Goal: Navigation & Orientation: Find specific page/section

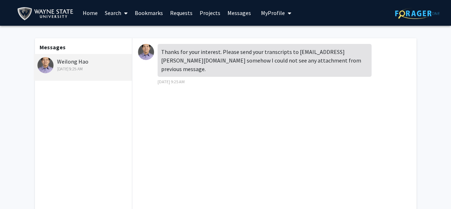
click at [143, 50] on img at bounding box center [146, 52] width 16 height 16
click at [65, 61] on div "Weilong Hao [DATE] 9:25 AM" at bounding box center [83, 64] width 93 height 15
click at [183, 11] on link "Requests" at bounding box center [182, 12] width 30 height 25
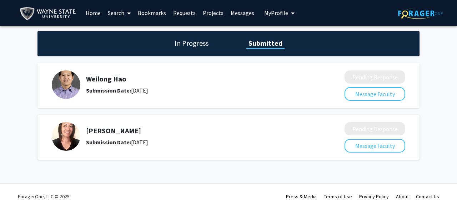
click at [101, 79] on h5 "Weilong Hao" at bounding box center [196, 79] width 221 height 9
click at [79, 80] on img at bounding box center [66, 84] width 29 height 29
click at [198, 43] on h1 "In Progress" at bounding box center [191, 43] width 38 height 10
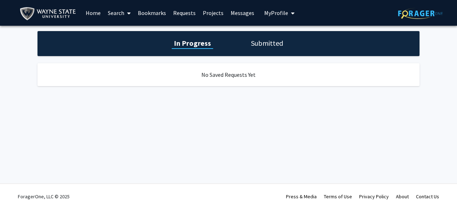
click at [254, 48] on div "In Progress Submitted" at bounding box center [228, 43] width 382 height 25
click at [263, 39] on h1 "Submitted" at bounding box center [267, 43] width 36 height 10
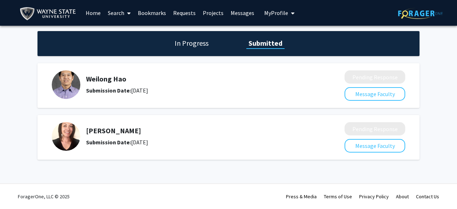
click at [273, 8] on button "My Profile" at bounding box center [279, 13] width 35 height 26
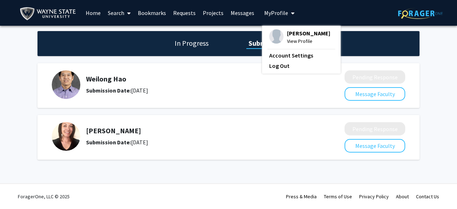
click at [208, 16] on link "Projects" at bounding box center [213, 12] width 28 height 25
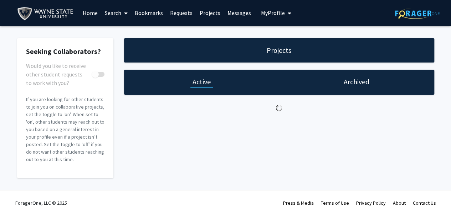
checkbox input "true"
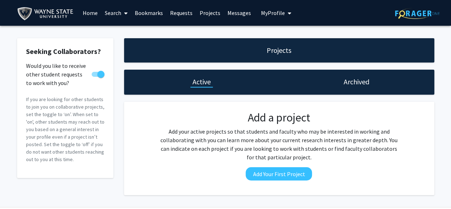
click at [231, 17] on link "Messages" at bounding box center [239, 12] width 31 height 25
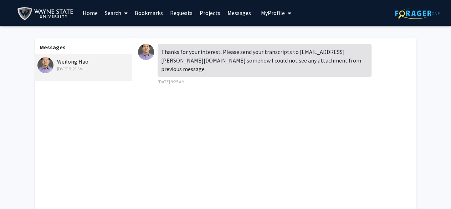
click at [146, 9] on link "Bookmarks" at bounding box center [148, 12] width 35 height 25
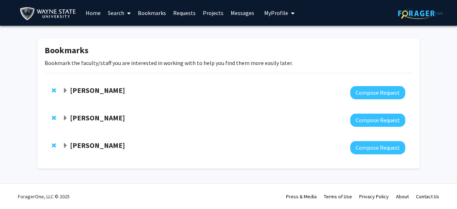
click at [64, 88] on span "Expand Wei-Ling Tsou Bookmark" at bounding box center [65, 91] width 6 height 6
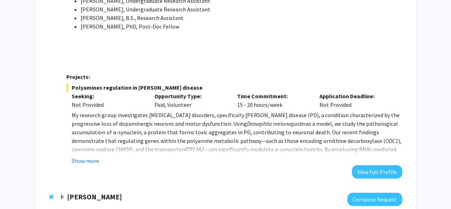
scroll to position [391, 0]
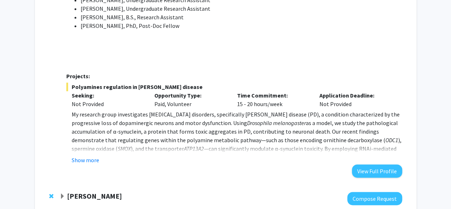
click at [96, 156] on button "Show more" at bounding box center [85, 160] width 27 height 9
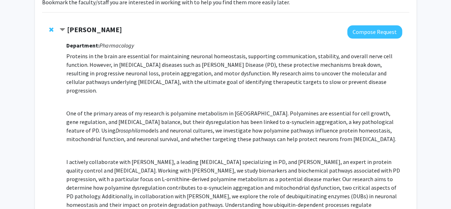
scroll to position [0, 0]
